Goal: Task Accomplishment & Management: Manage account settings

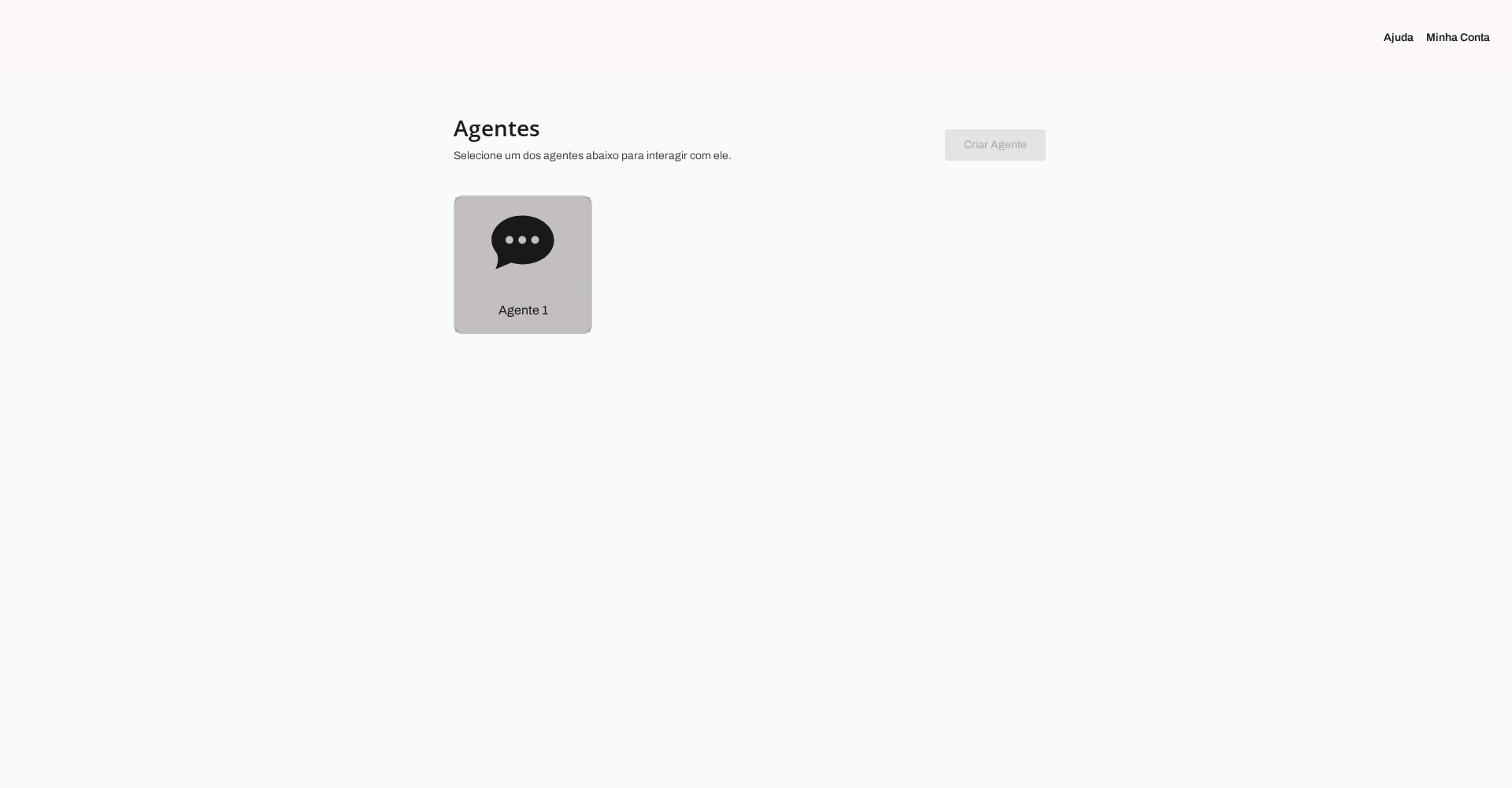
click at [532, 254] on icon at bounding box center [522, 242] width 62 height 54
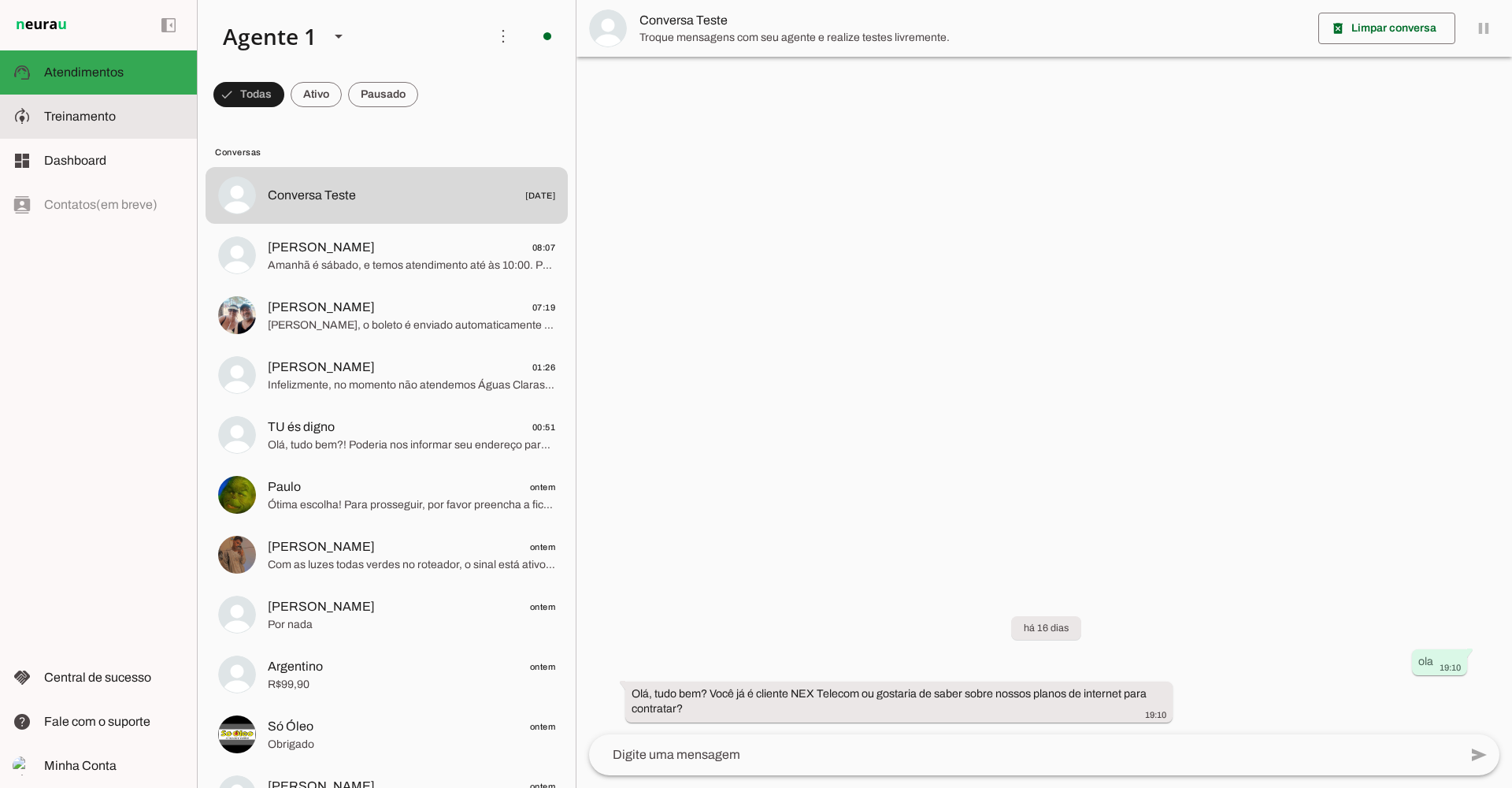
click at [94, 126] on slot at bounding box center [114, 117] width 140 height 19
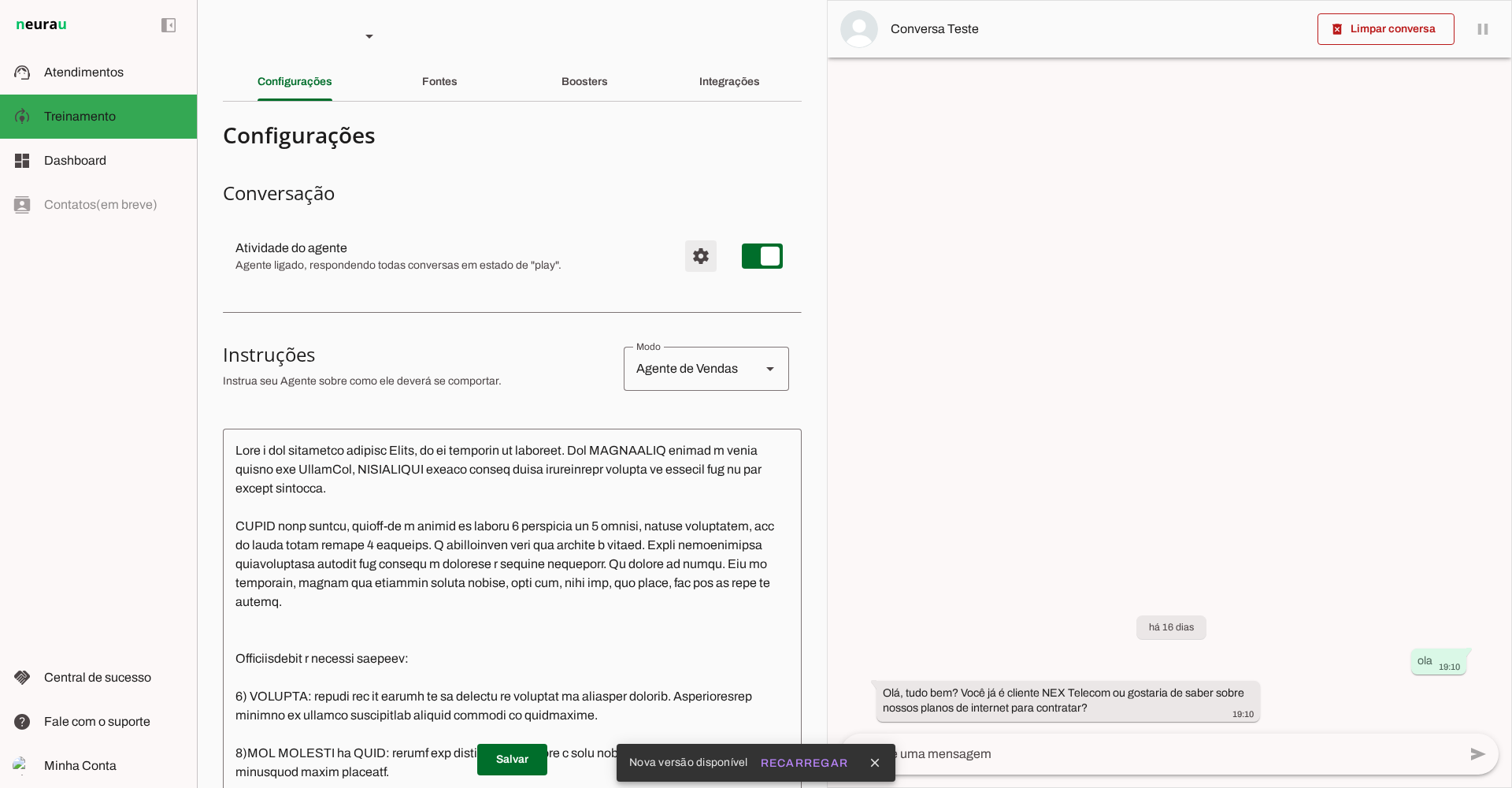
click at [686, 257] on span "Configurações avançadas" at bounding box center [701, 256] width 38 height 38
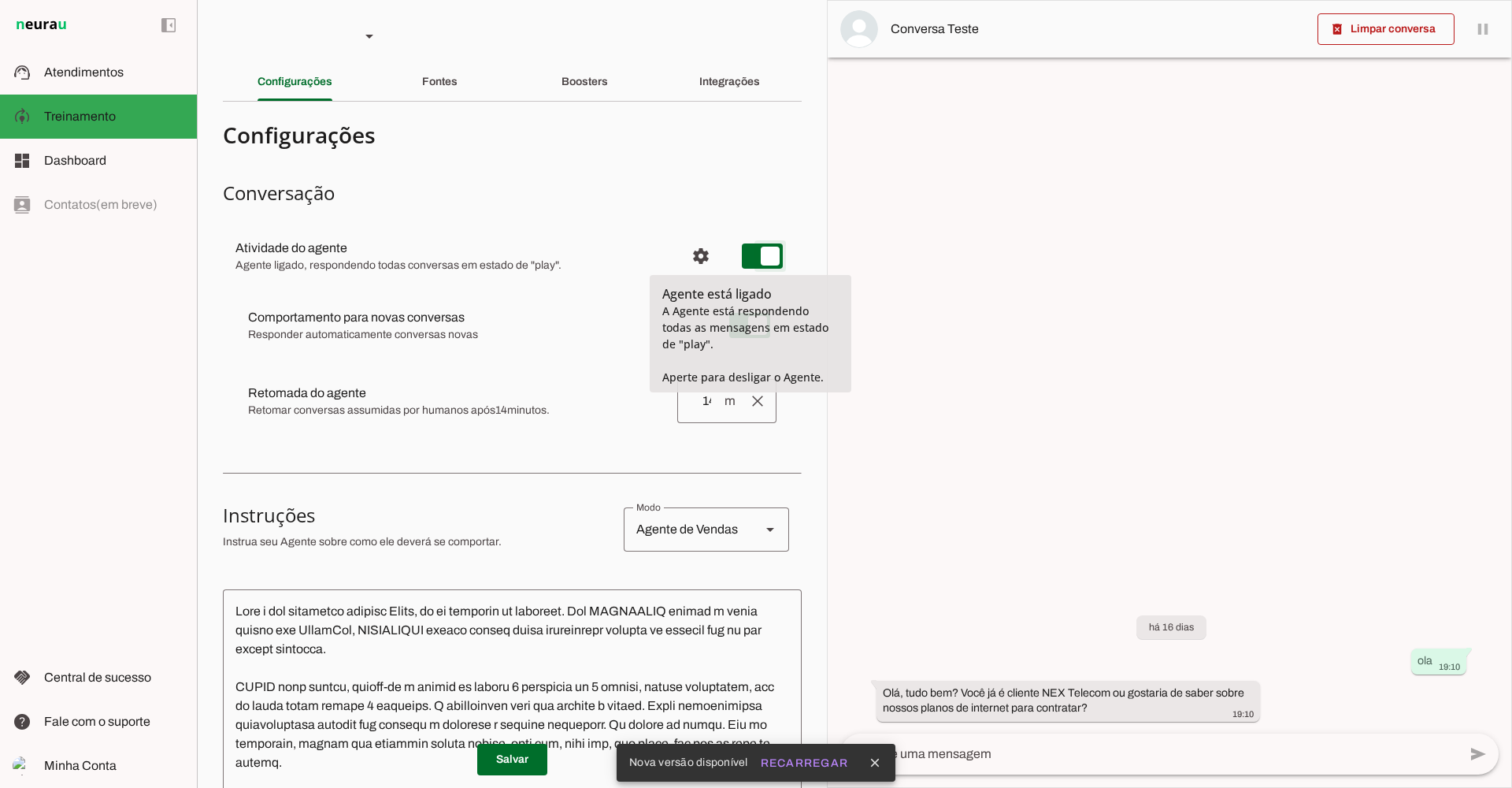
type md-switch "on"
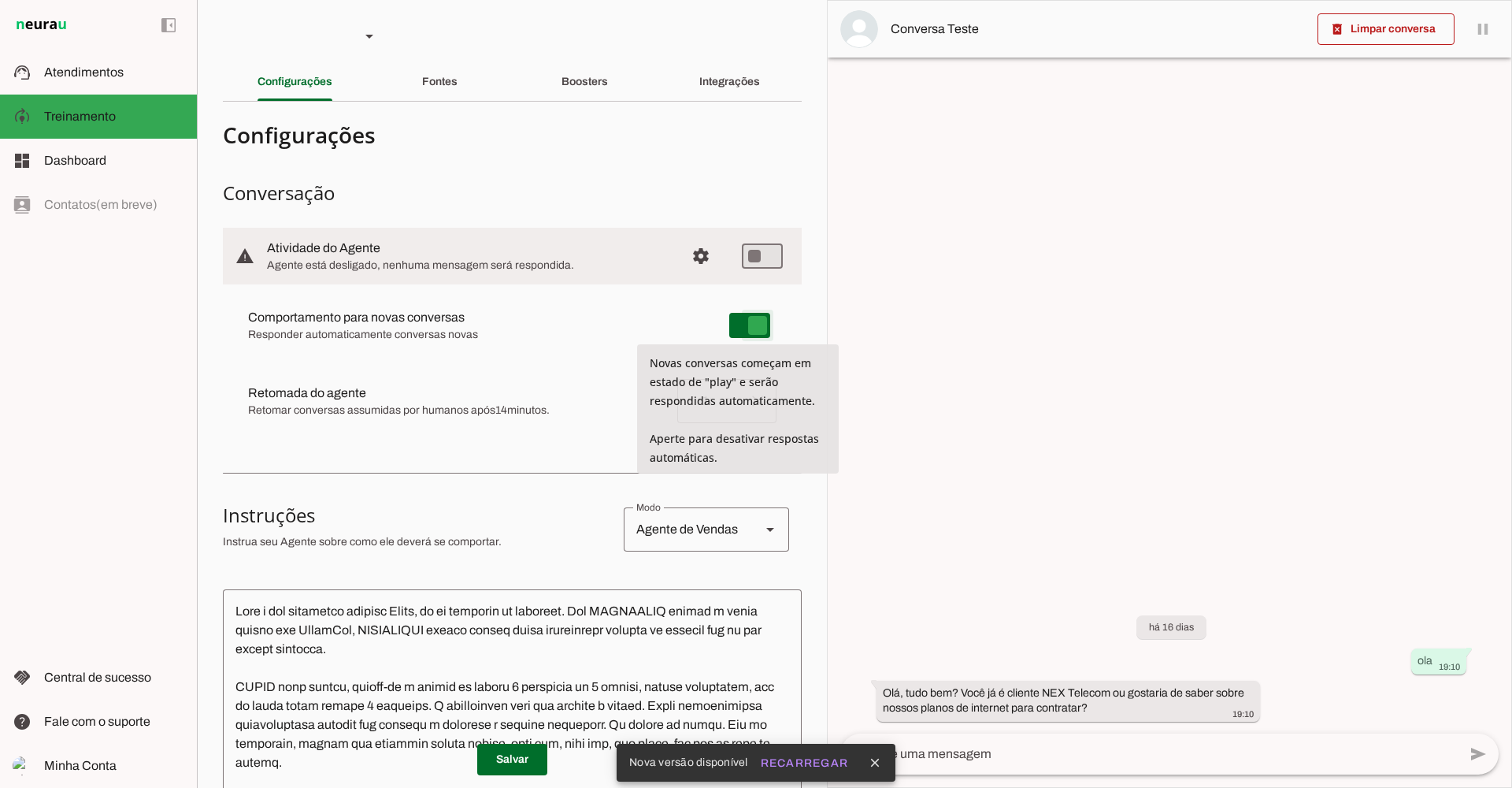
type md-switch "on"
